Goal: Information Seeking & Learning: Learn about a topic

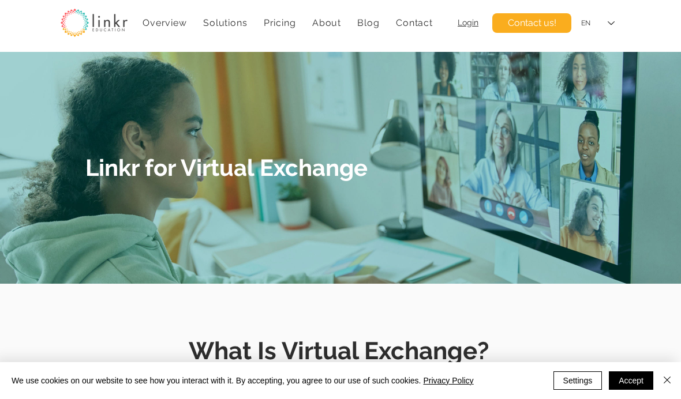
click at [106, 22] on img at bounding box center [94, 23] width 67 height 28
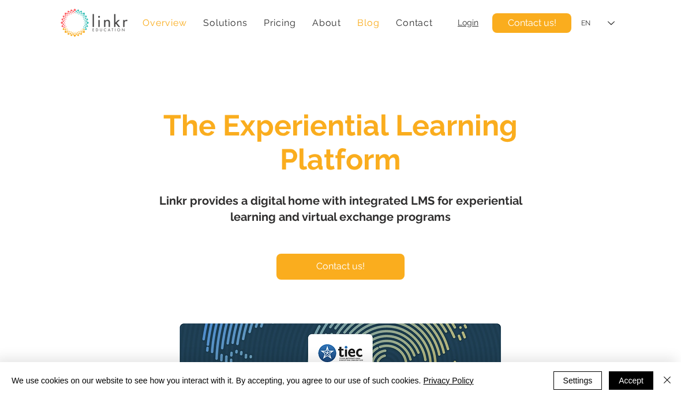
click at [375, 26] on span "Blog" at bounding box center [368, 22] width 22 height 11
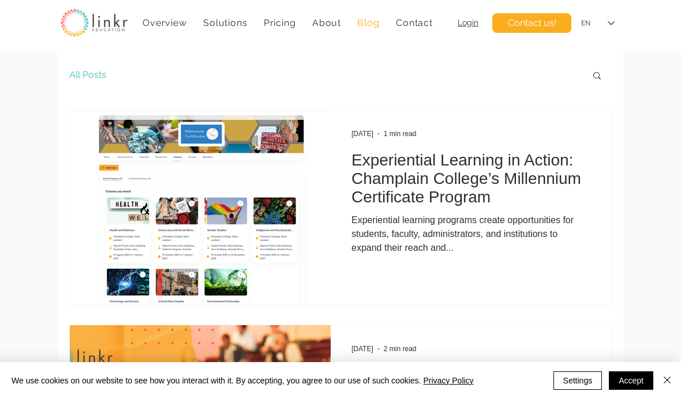
click at [466, 25] on span "Login" at bounding box center [468, 22] width 21 height 9
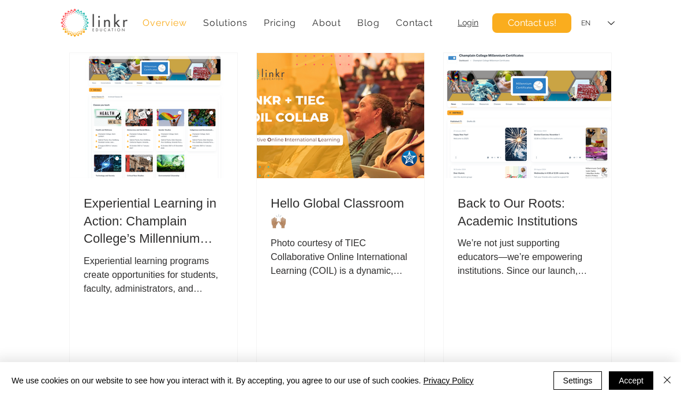
scroll to position [3974, 0]
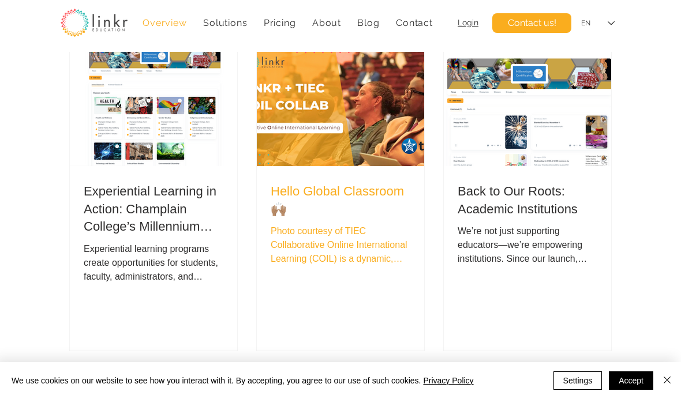
click at [298, 197] on h2 "Hello Global Classroom 🙌🏽" at bounding box center [341, 201] width 140 height 36
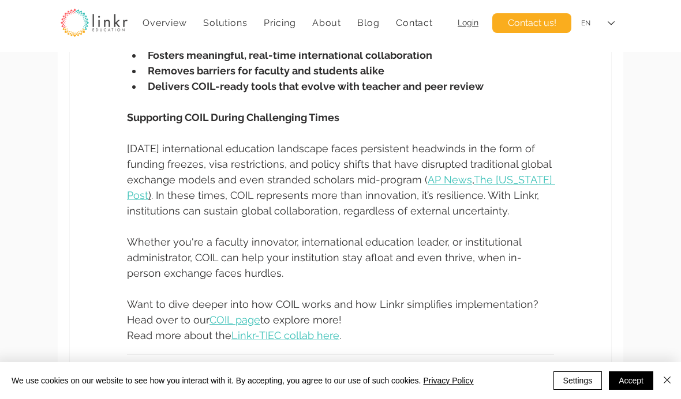
scroll to position [897, 0]
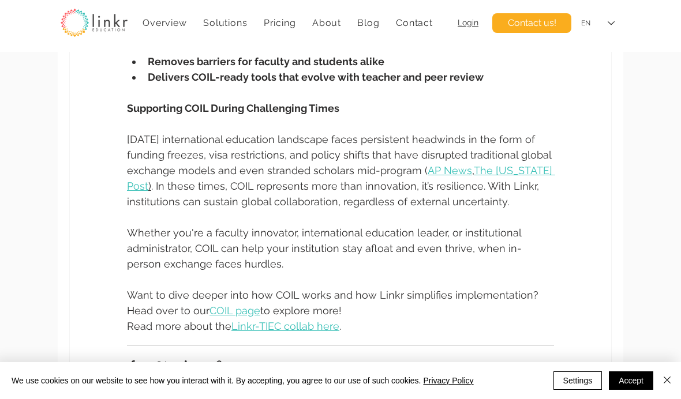
click at [254, 325] on span "Linkr-TIEC collab here" at bounding box center [285, 326] width 108 height 12
